Goal: Task Accomplishment & Management: Use online tool/utility

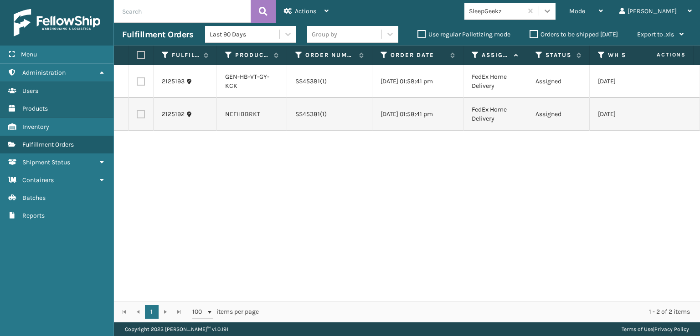
click at [555, 6] on div at bounding box center [547, 11] width 16 height 16
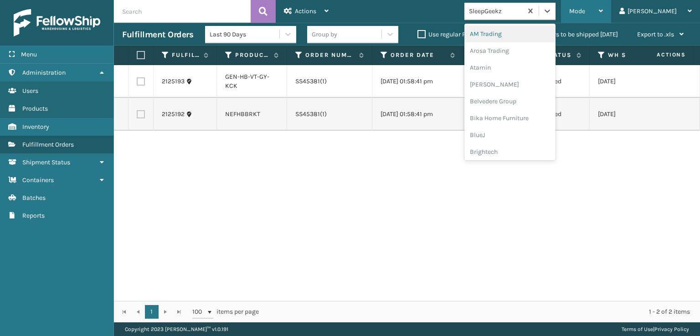
click at [603, 2] on div "Mode" at bounding box center [586, 11] width 34 height 23
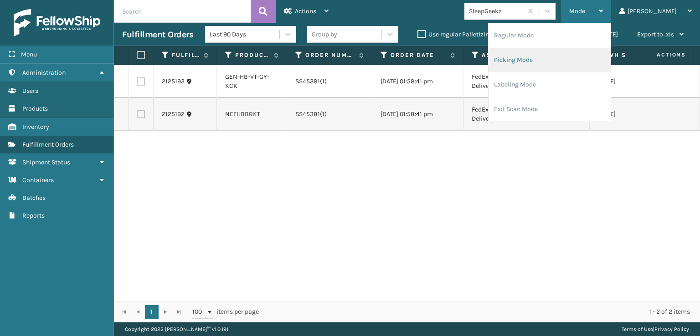
click at [548, 56] on li "Picking Mode" at bounding box center [549, 60] width 122 height 25
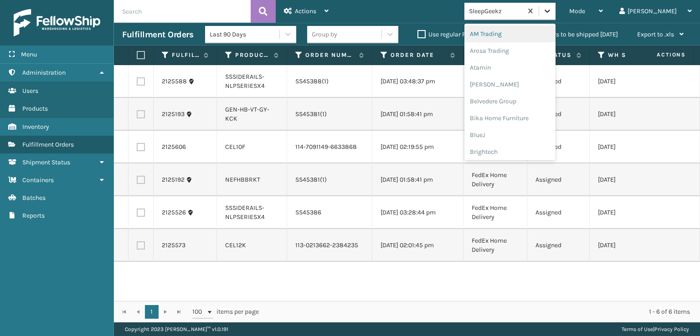
click at [552, 7] on icon at bounding box center [547, 10] width 9 height 9
click at [523, 116] on div "FoamTex" at bounding box center [509, 116] width 91 height 17
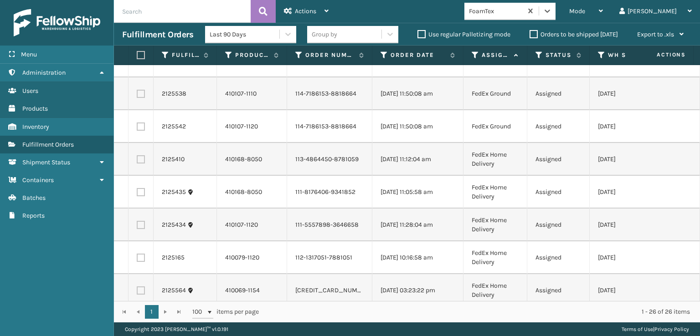
scroll to position [0, 0]
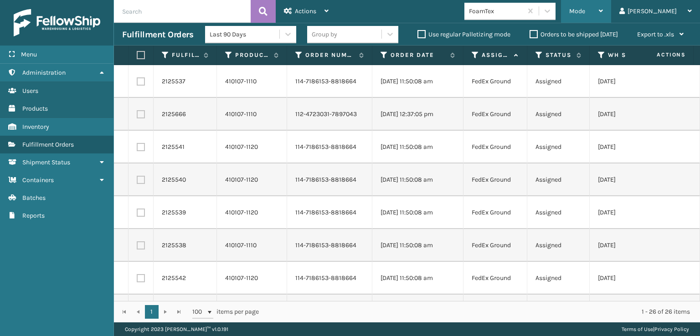
click at [603, 5] on div "Mode" at bounding box center [586, 11] width 34 height 23
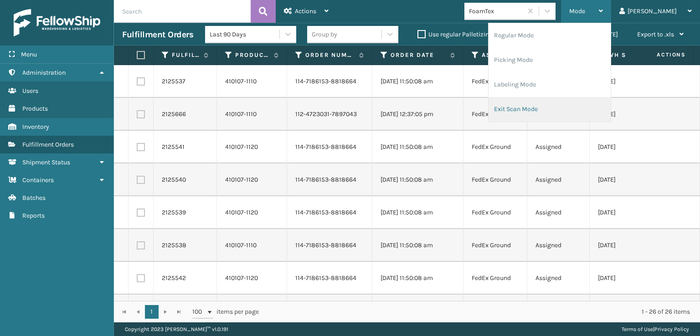
click at [554, 105] on li "Exit Scan Mode" at bounding box center [549, 109] width 122 height 25
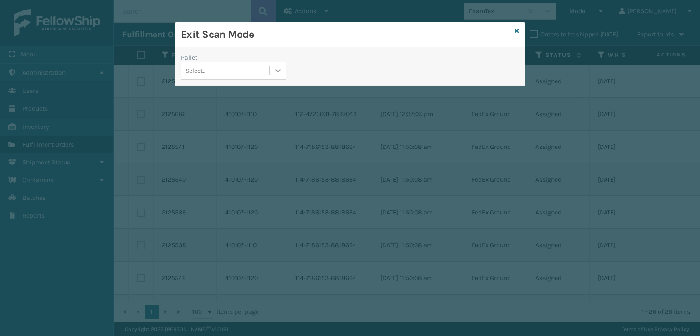
click at [280, 68] on icon at bounding box center [277, 70] width 9 height 9
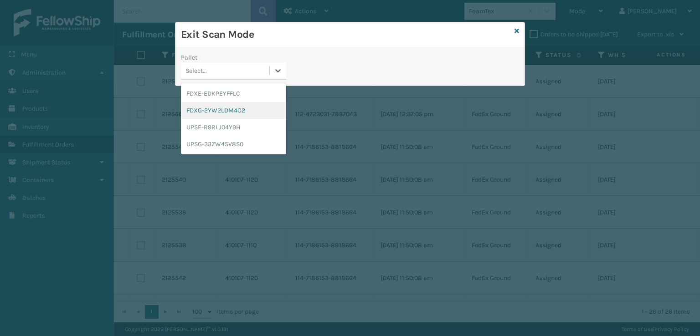
click at [225, 103] on div "FDXG-2YW2LDM4C2" at bounding box center [233, 110] width 105 height 17
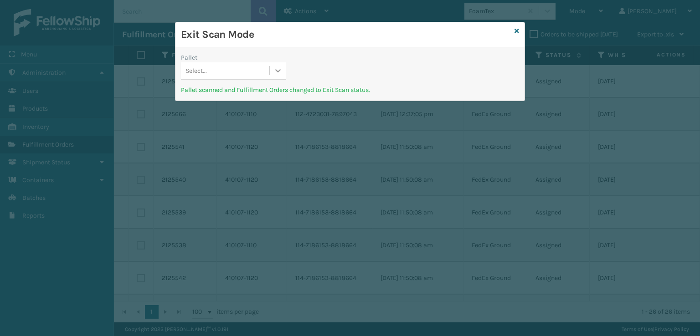
click at [278, 72] on icon at bounding box center [278, 70] width 5 height 3
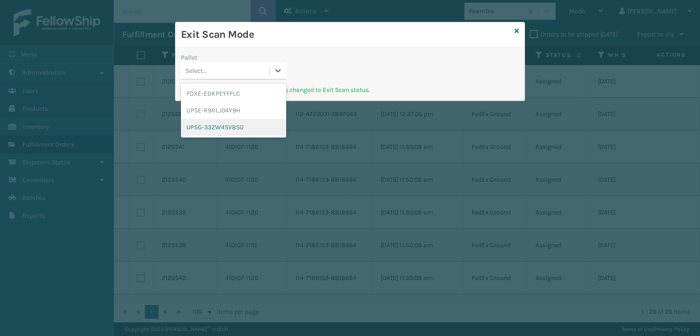
click at [226, 125] on div "UPSG-33ZW4SV8S0" at bounding box center [233, 127] width 105 height 17
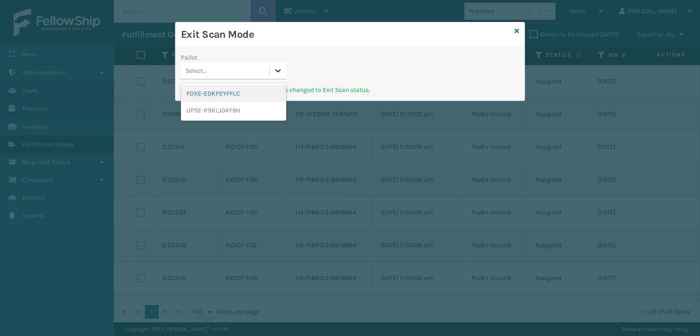
click at [279, 72] on icon at bounding box center [277, 70] width 9 height 9
click at [231, 93] on div "FDXE-EDKPEYFFLC" at bounding box center [233, 93] width 105 height 17
click at [277, 73] on icon at bounding box center [277, 70] width 9 height 9
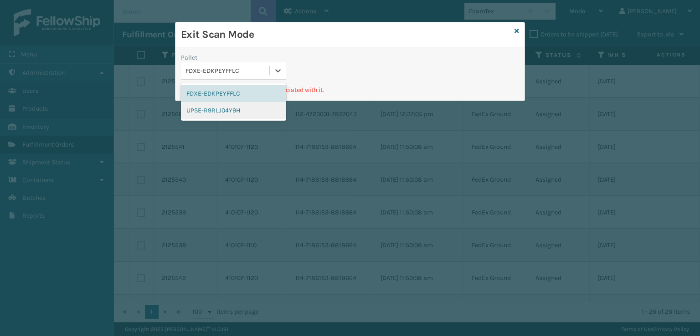
click at [233, 107] on div "UPSE-R9RLJ04Y9H" at bounding box center [233, 110] width 105 height 17
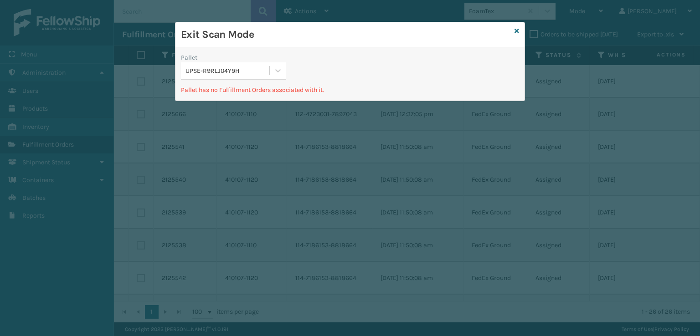
click at [519, 30] on div "Exit Scan Mode" at bounding box center [349, 34] width 349 height 25
click at [516, 31] on icon at bounding box center [516, 31] width 5 height 6
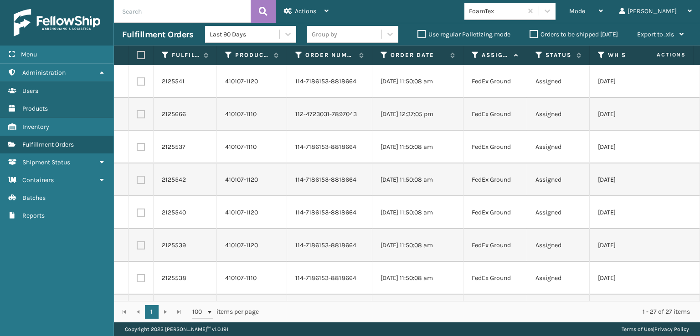
click at [532, 32] on label "Orders to be shipped [DATE]" at bounding box center [573, 35] width 88 height 8
click at [530, 32] on input "Orders to be shipped [DATE]" at bounding box center [529, 32] width 0 height 6
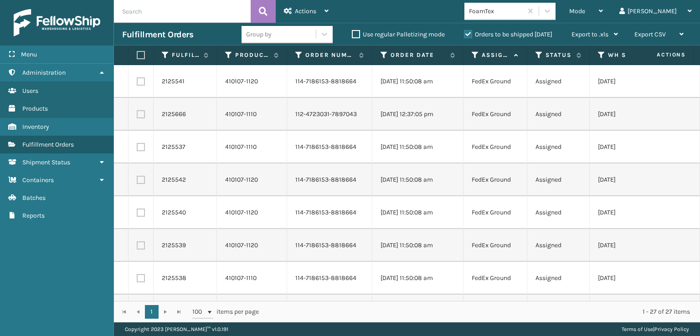
click at [352, 35] on label "Use regular Palletizing mode" at bounding box center [398, 35] width 93 height 8
click at [352, 35] on input "Use regular Palletizing mode" at bounding box center [352, 32] width 0 height 6
checkbox input "true"
click at [468, 33] on label "Orders to be shipped [DATE]" at bounding box center [508, 35] width 88 height 8
click at [464, 33] on input "Orders to be shipped [DATE]" at bounding box center [464, 32] width 0 height 6
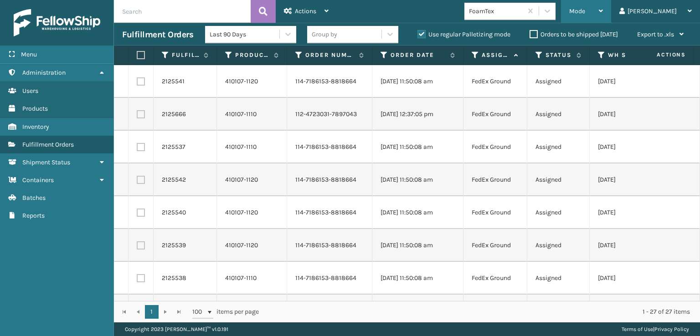
click at [585, 10] on span "Mode" at bounding box center [577, 11] width 16 height 8
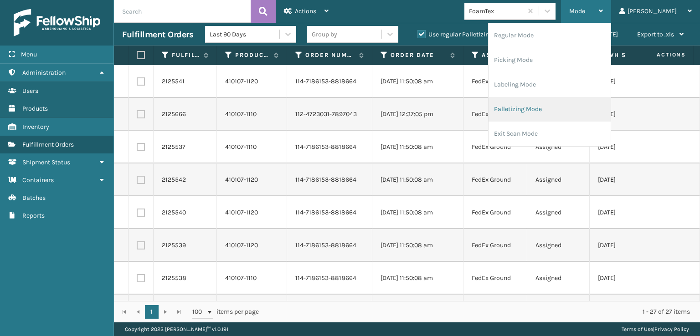
click at [550, 109] on li "Palletizing Mode" at bounding box center [549, 109] width 122 height 25
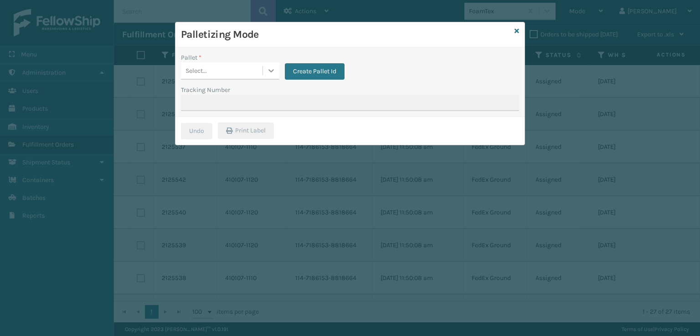
click at [270, 72] on icon at bounding box center [270, 70] width 5 height 3
click at [266, 96] on span "button" at bounding box center [265, 96] width 5 height 6
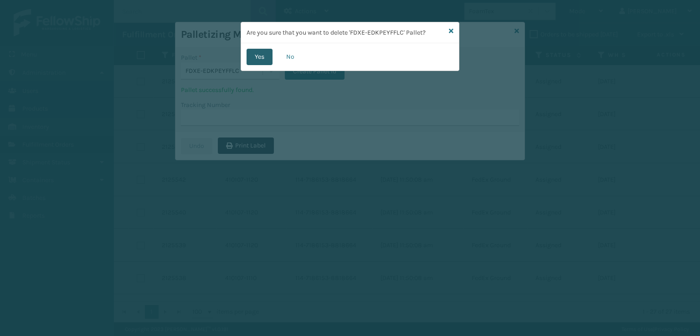
click at [260, 53] on button "Yes" at bounding box center [260, 57] width 26 height 16
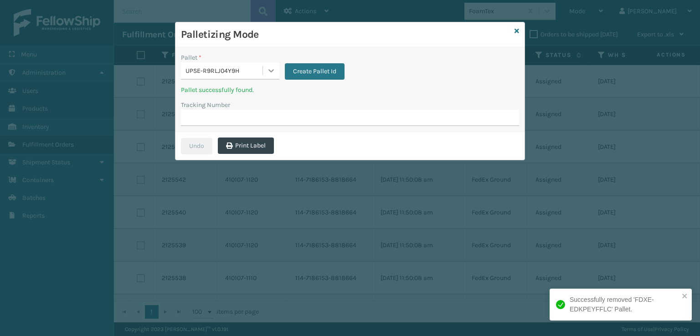
click at [268, 71] on icon at bounding box center [271, 70] width 9 height 9
click at [267, 98] on span "button" at bounding box center [265, 96] width 5 height 6
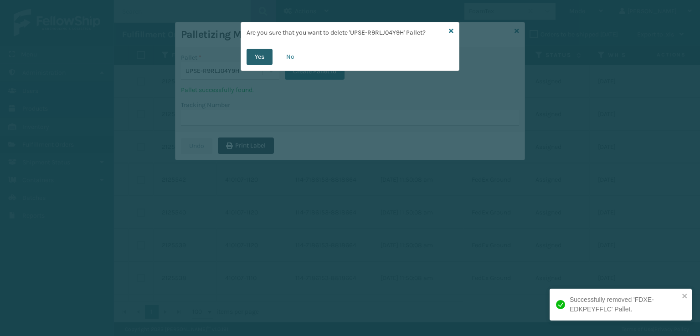
click at [262, 62] on button "Yes" at bounding box center [260, 57] width 26 height 16
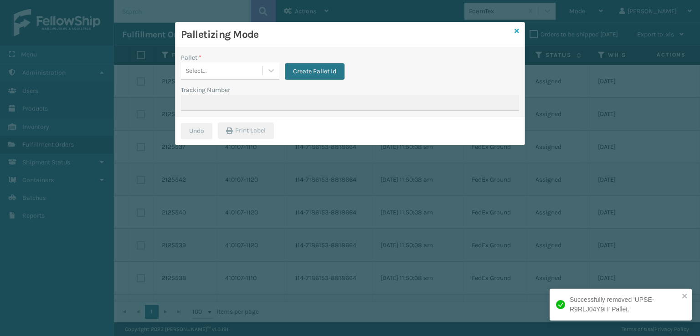
click at [517, 30] on icon at bounding box center [516, 31] width 5 height 6
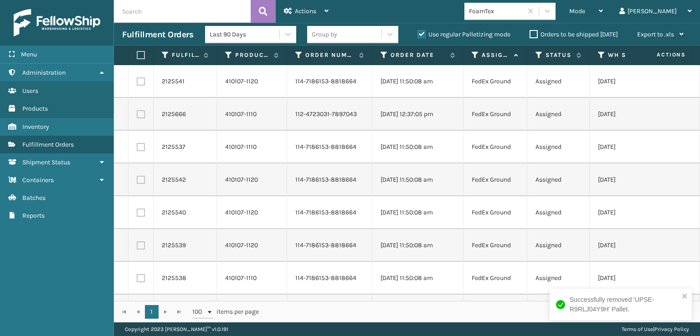
click at [418, 35] on label "Use regular Palletizing mode" at bounding box center [463, 35] width 93 height 8
click at [418, 35] on input "Use regular Palletizing mode" at bounding box center [417, 32] width 0 height 6
checkbox input "false"
click at [603, 7] on div "Mode" at bounding box center [586, 11] width 34 height 23
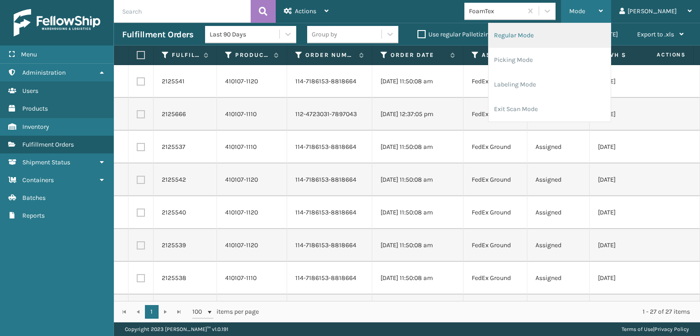
click at [550, 36] on li "Regular Mode" at bounding box center [549, 35] width 122 height 25
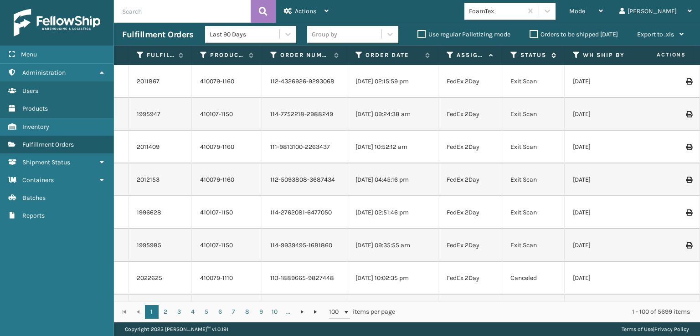
click at [513, 55] on icon at bounding box center [513, 55] width 7 height 8
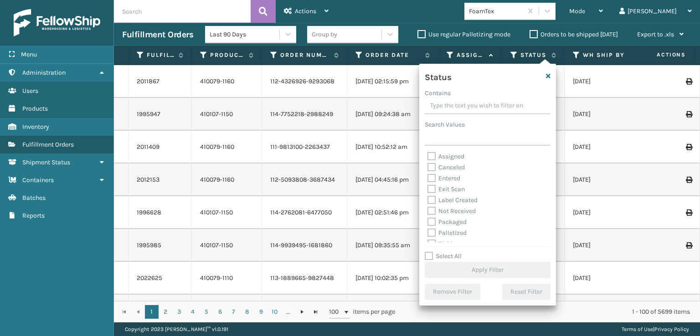
scroll to position [46, 0]
click at [435, 186] on label "Palletized" at bounding box center [446, 188] width 39 height 8
click at [428, 186] on input "Palletized" at bounding box center [427, 185] width 0 height 6
checkbox input "true"
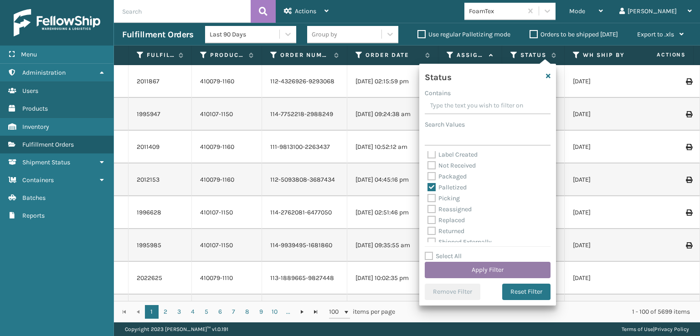
click at [466, 268] on button "Apply Filter" at bounding box center [488, 270] width 126 height 16
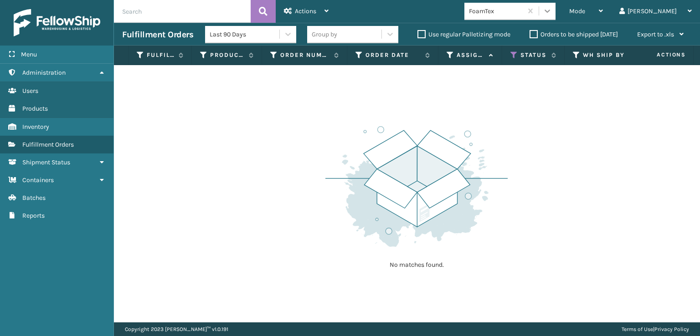
click at [552, 13] on icon at bounding box center [547, 10] width 9 height 9
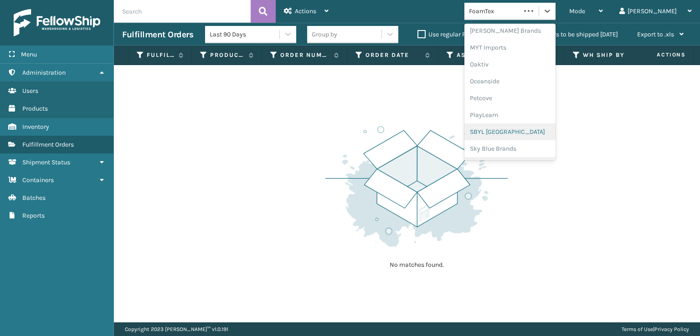
scroll to position [457, 0]
click at [525, 134] on div "SleepGeekz" at bounding box center [509, 133] width 91 height 17
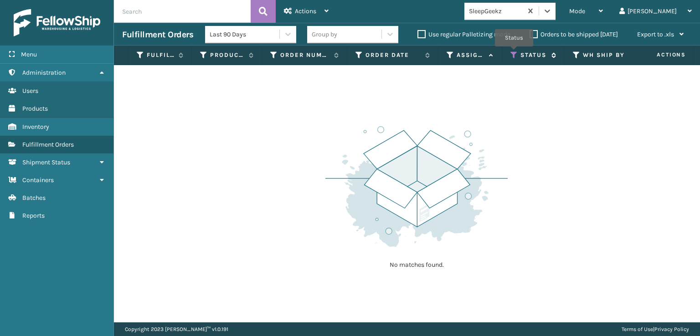
click at [514, 53] on icon at bounding box center [513, 55] width 7 height 8
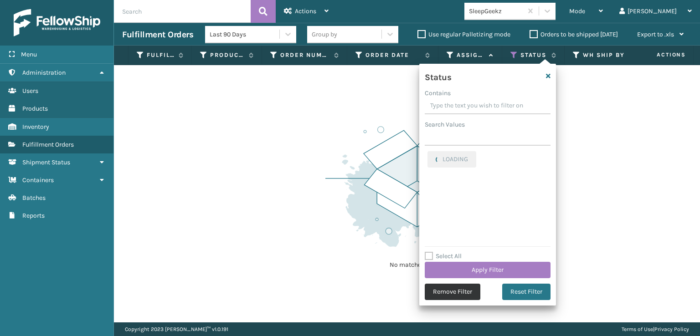
click at [447, 288] on button "Remove Filter" at bounding box center [453, 292] width 56 height 16
